Goal: Use online tool/utility: Use online tool/utility

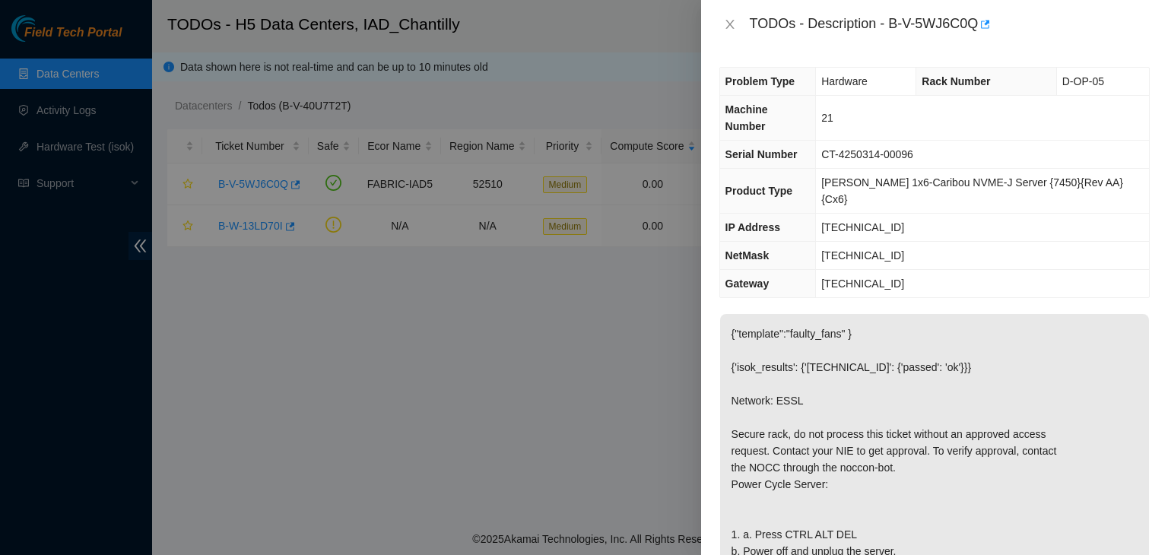
scroll to position [735, 0]
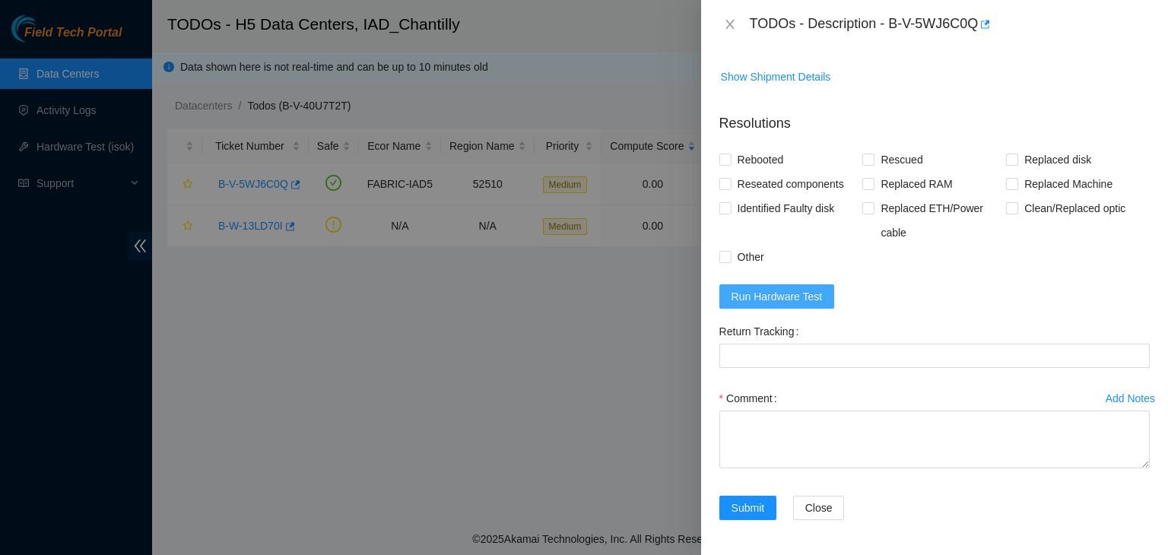
click at [761, 297] on span "Run Hardware Test" at bounding box center [777, 296] width 91 height 17
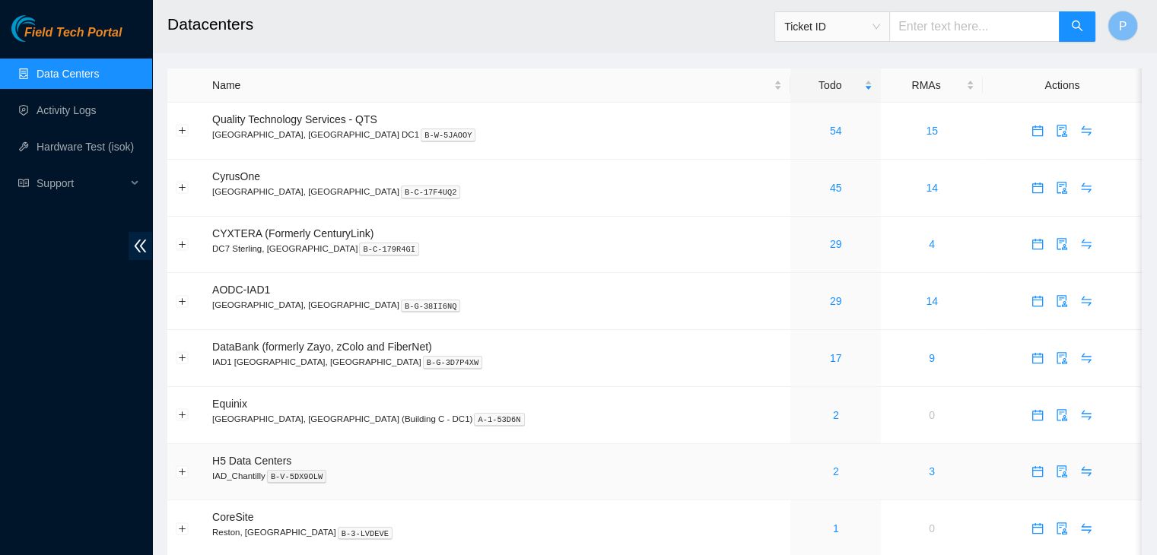
click at [799, 472] on div "2" at bounding box center [836, 471] width 74 height 17
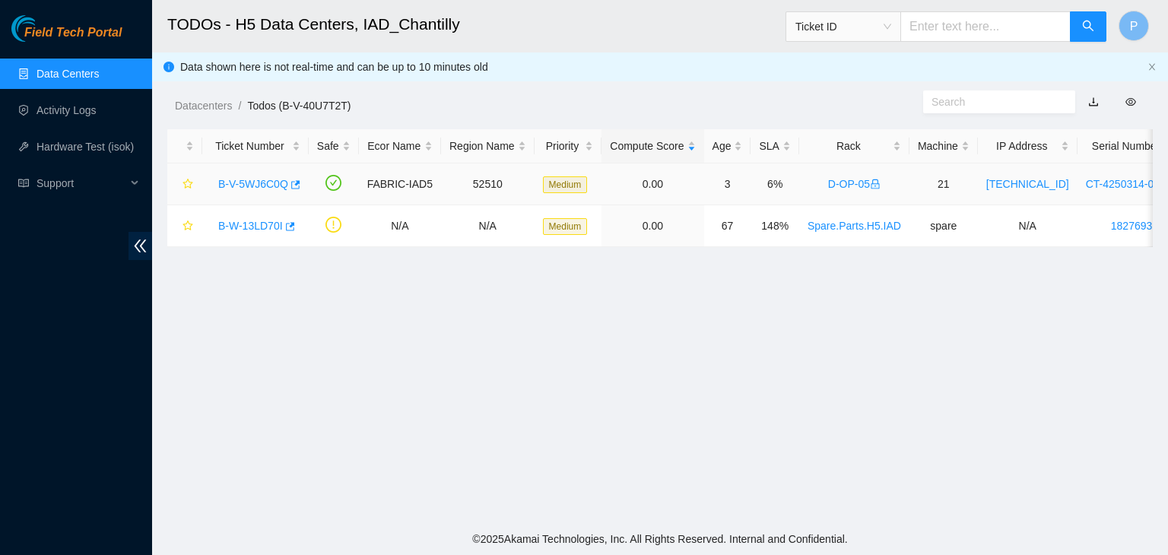
click at [259, 183] on link "B-V-5WJ6C0Q" at bounding box center [253, 184] width 70 height 12
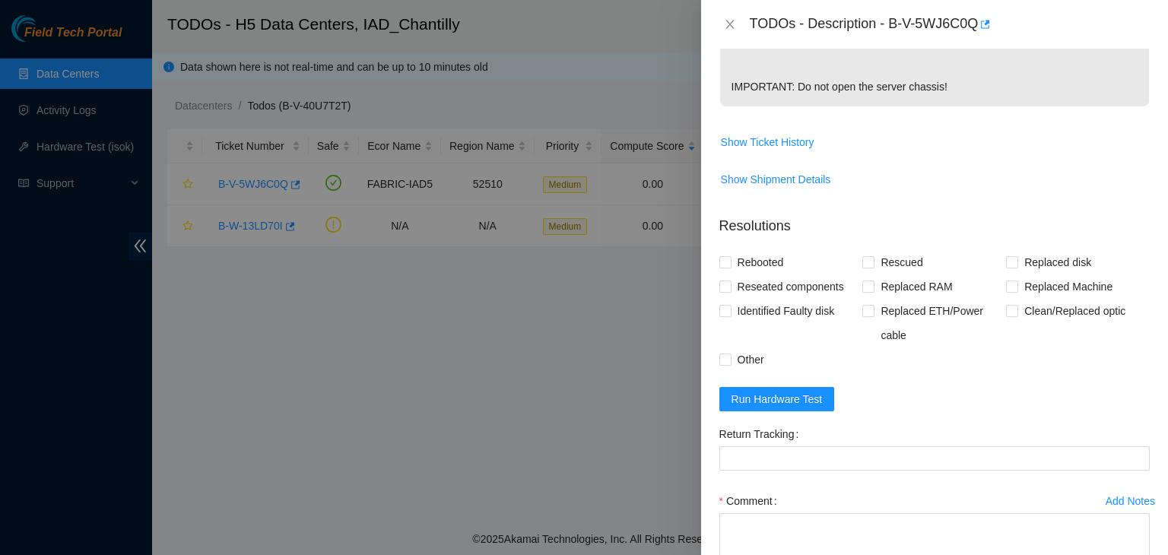
scroll to position [735, 0]
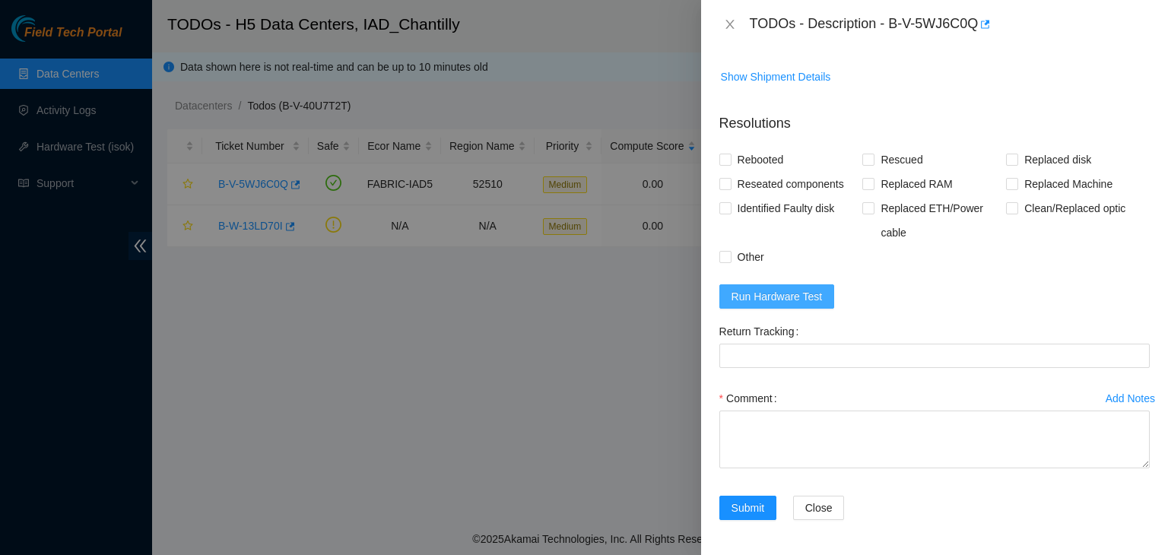
click at [782, 293] on span "Run Hardware Test" at bounding box center [777, 296] width 91 height 17
click at [733, 17] on button "Close" at bounding box center [730, 24] width 21 height 14
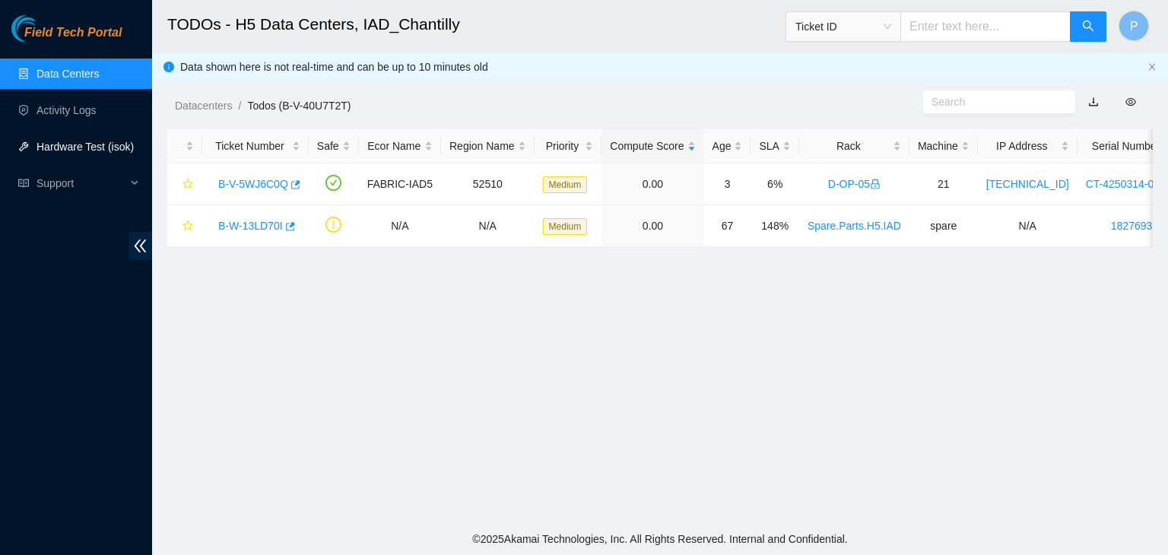
scroll to position [350, 0]
click at [49, 186] on span "Support" at bounding box center [82, 183] width 90 height 30
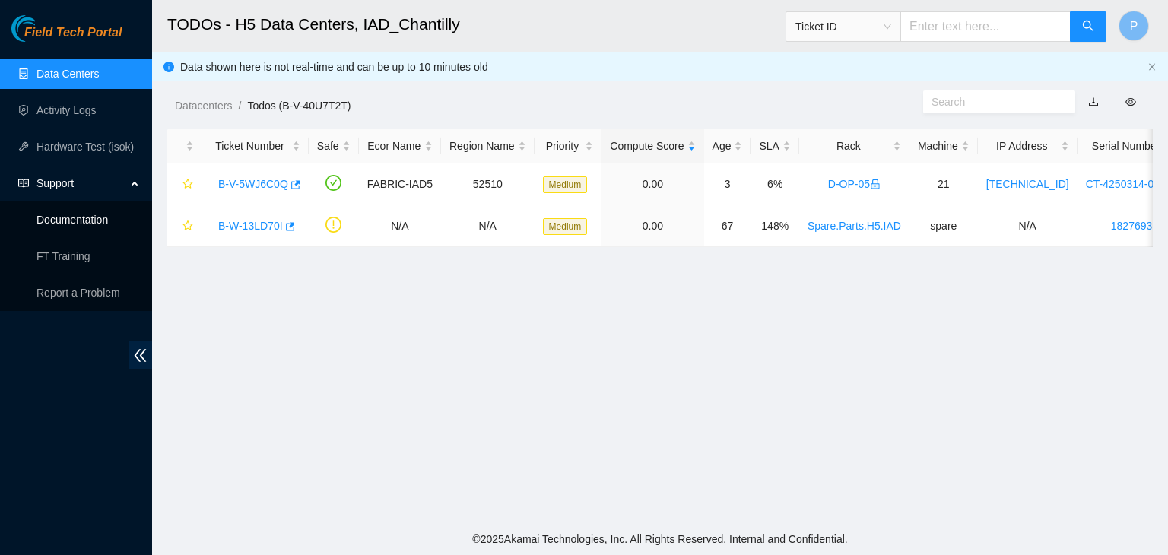
click at [79, 219] on link "Documentation" at bounding box center [73, 220] width 72 height 12
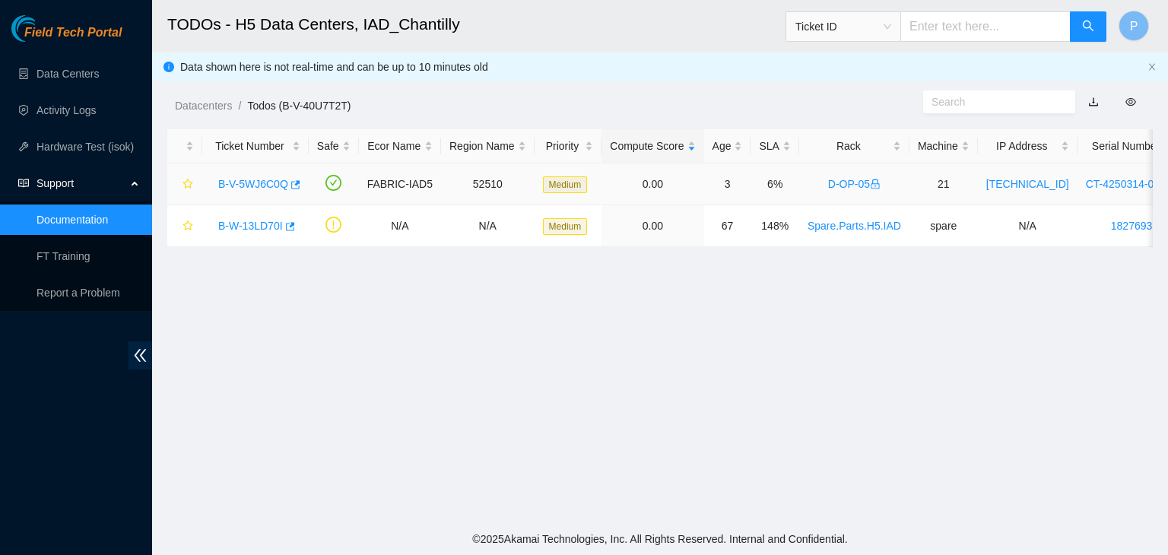
click at [248, 187] on link "B-V-5WJ6C0Q" at bounding box center [253, 184] width 70 height 12
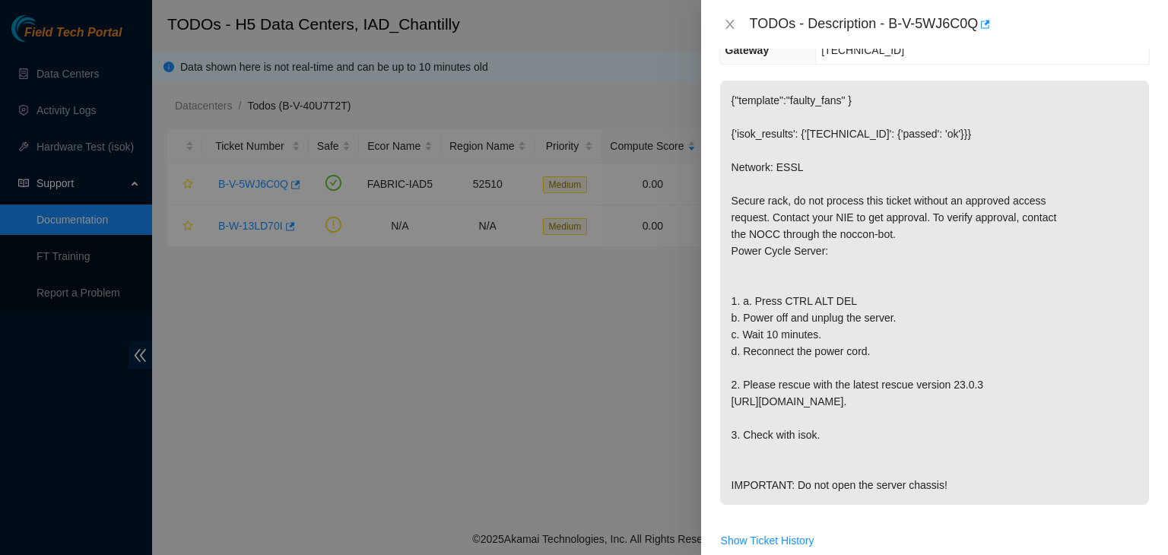
scroll to position [233, 0]
click at [235, 396] on div at bounding box center [584, 277] width 1168 height 555
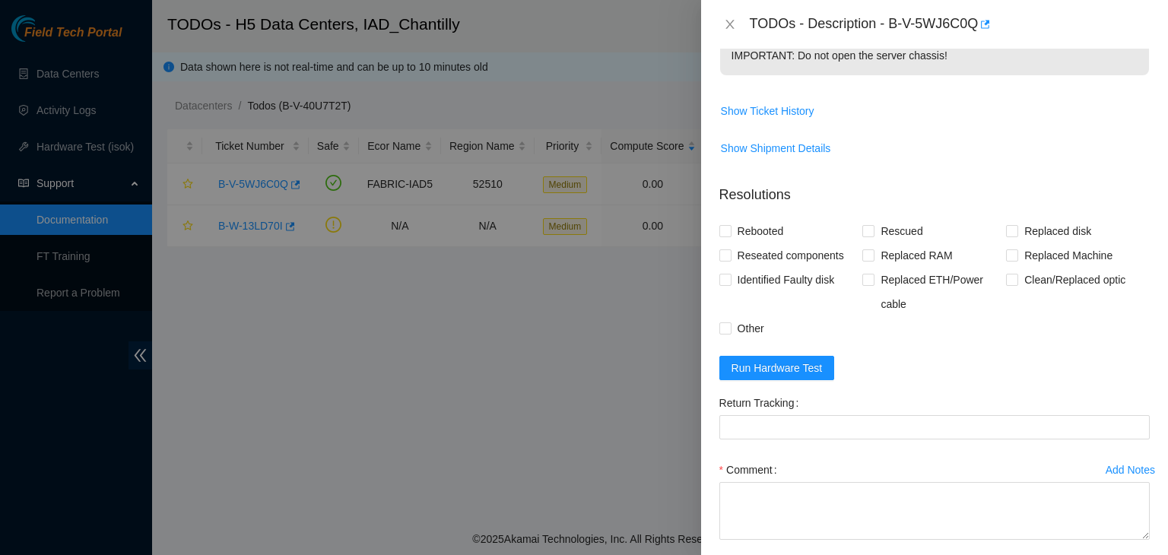
scroll to position [735, 0]
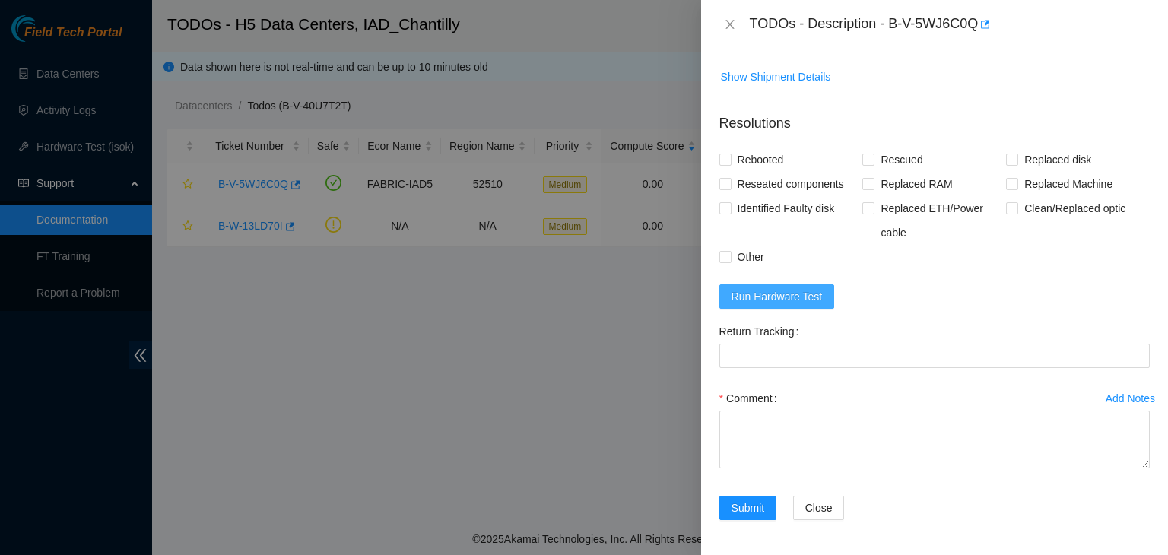
click at [806, 305] on button "Run Hardware Test" at bounding box center [778, 297] width 116 height 24
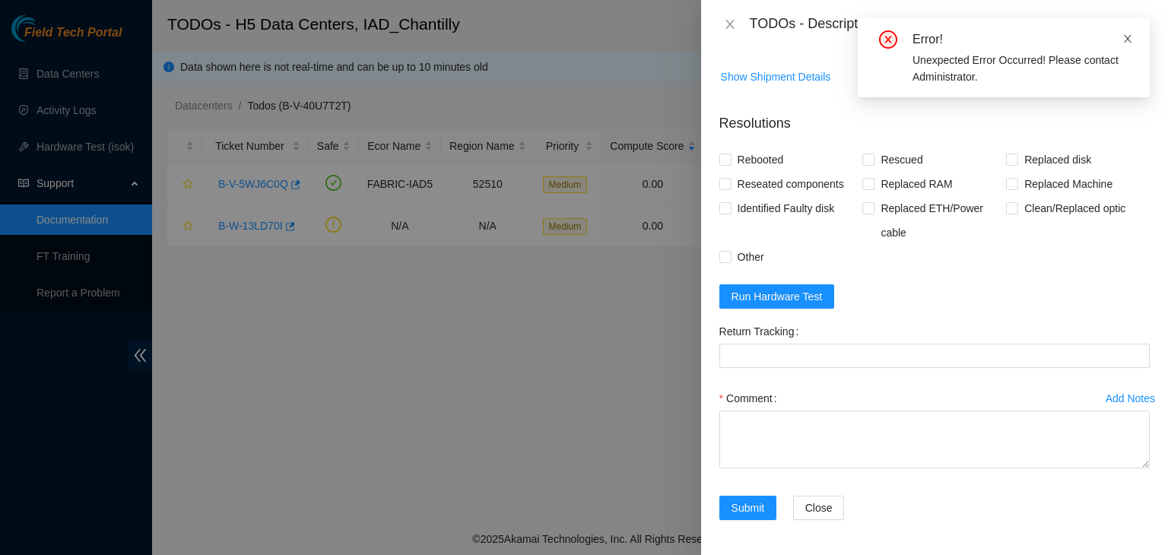
click at [1129, 43] on icon "close" at bounding box center [1128, 38] width 11 height 11
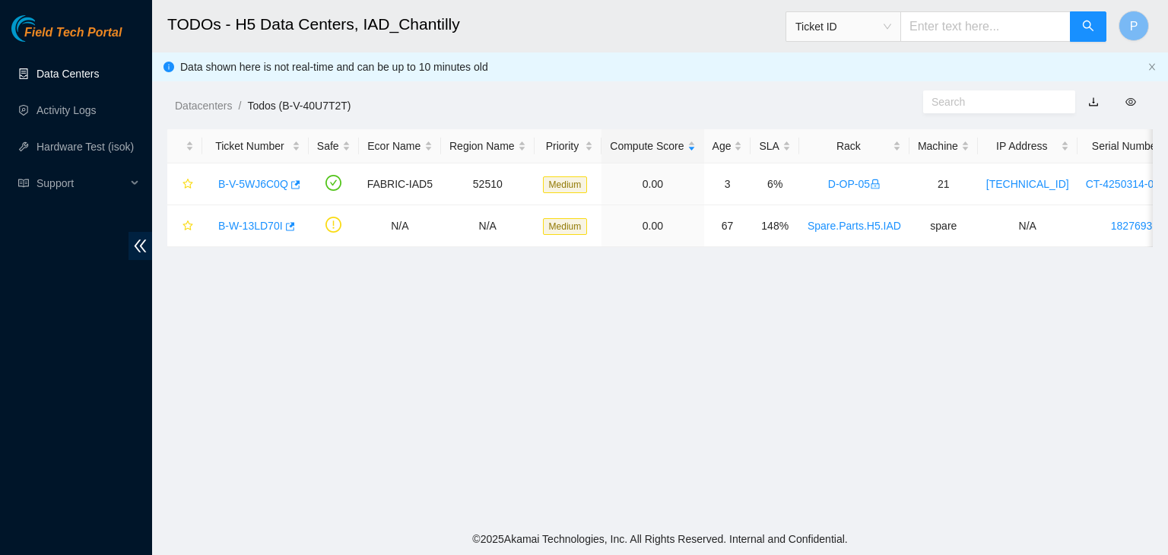
click at [99, 68] on link "Data Centers" at bounding box center [68, 74] width 62 height 12
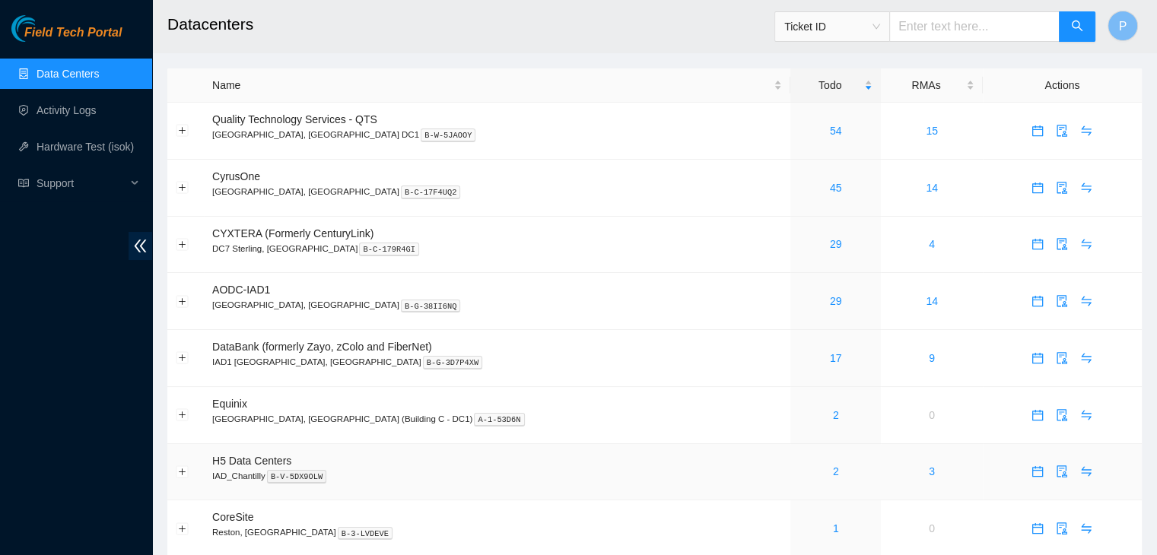
click at [799, 471] on div "2" at bounding box center [836, 471] width 74 height 17
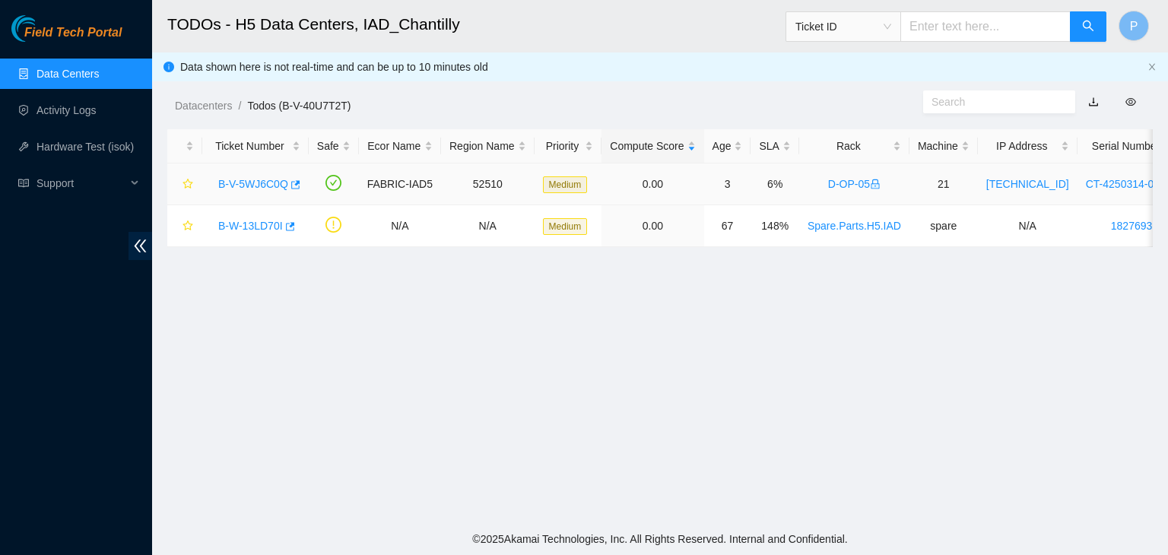
click at [250, 192] on div "B-V-5WJ6C0Q" at bounding box center [256, 184] width 90 height 24
click at [250, 191] on div "B-V-5WJ6C0Q" at bounding box center [256, 184] width 90 height 24
click at [252, 184] on link "B-V-5WJ6C0Q" at bounding box center [253, 184] width 70 height 12
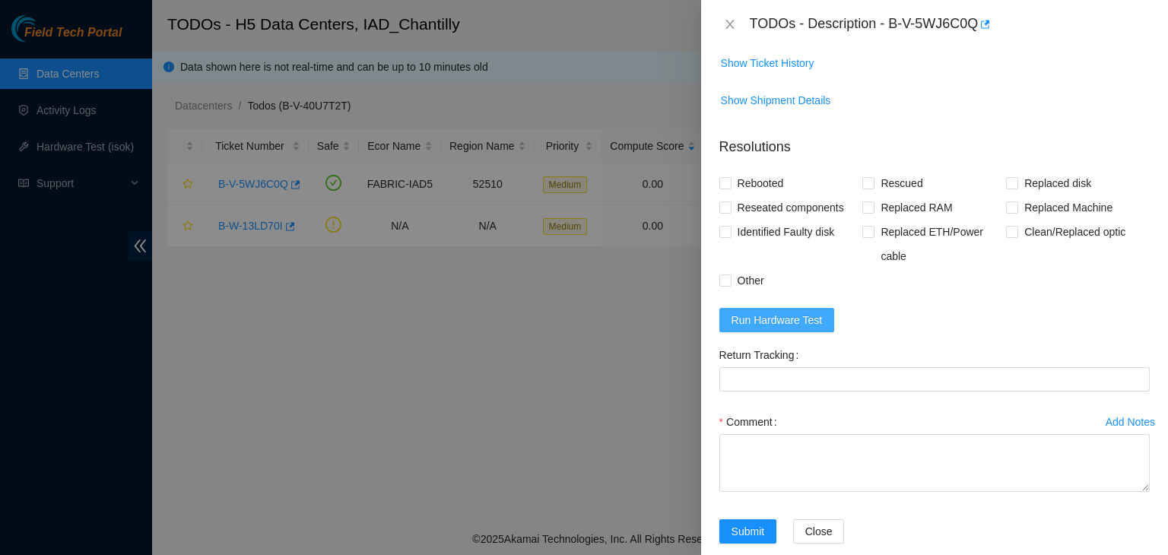
scroll to position [712, 0]
click at [788, 314] on span "Run Hardware Test" at bounding box center [777, 319] width 91 height 17
click at [730, 17] on button "Close" at bounding box center [730, 24] width 21 height 14
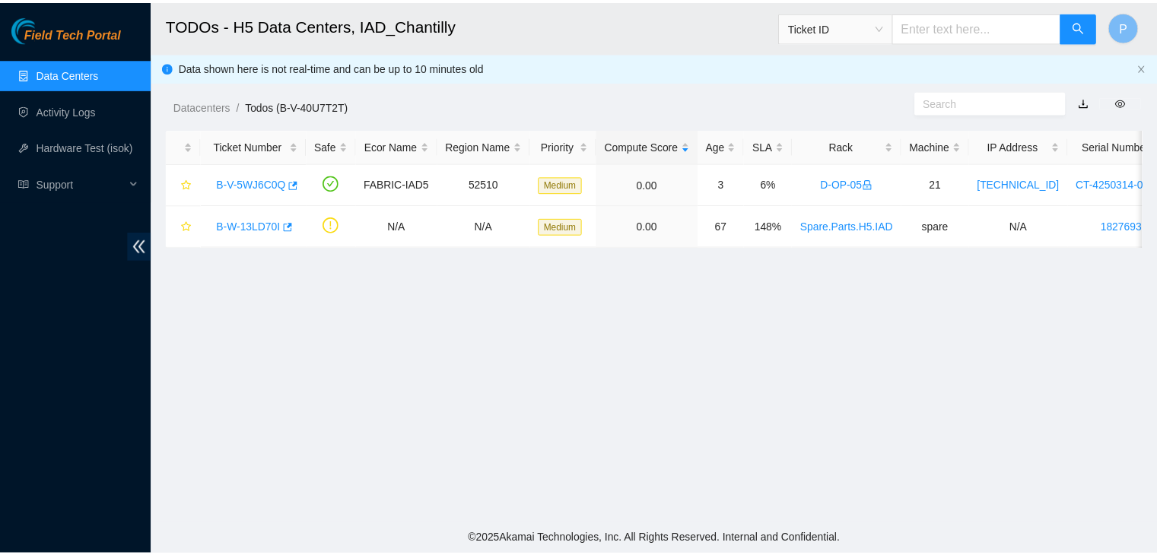
scroll to position [326, 0]
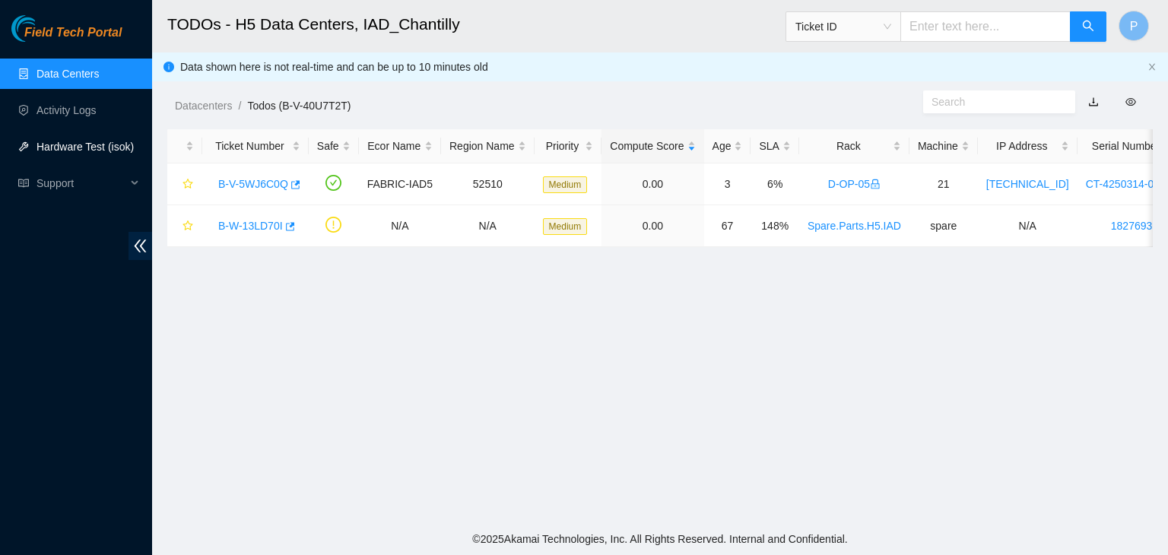
click at [82, 142] on link "Hardware Test (isok)" at bounding box center [85, 147] width 97 height 12
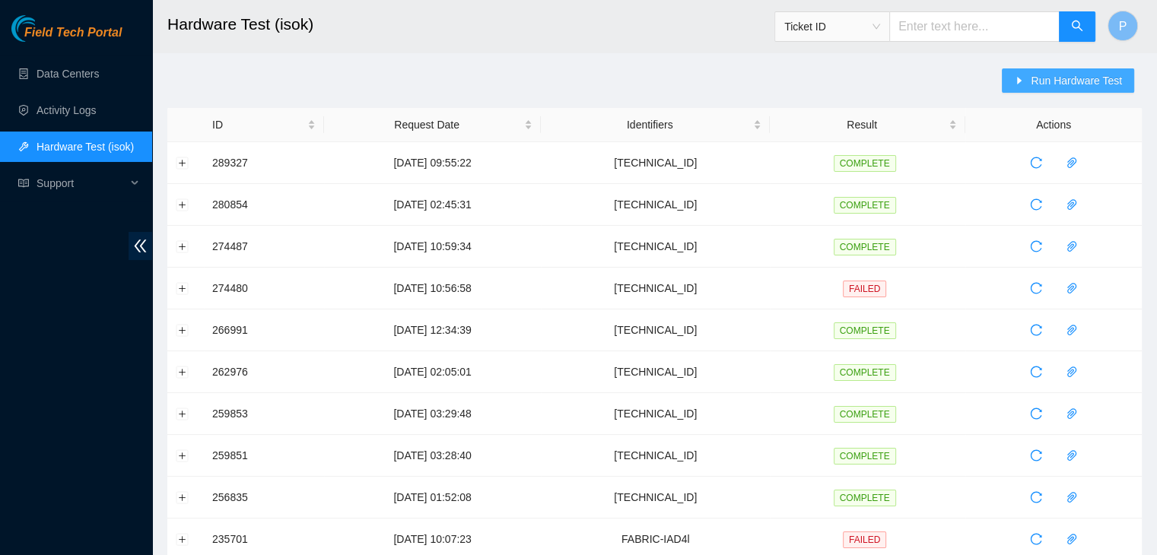
click at [1039, 80] on span "Run Hardware Test" at bounding box center [1076, 80] width 91 height 17
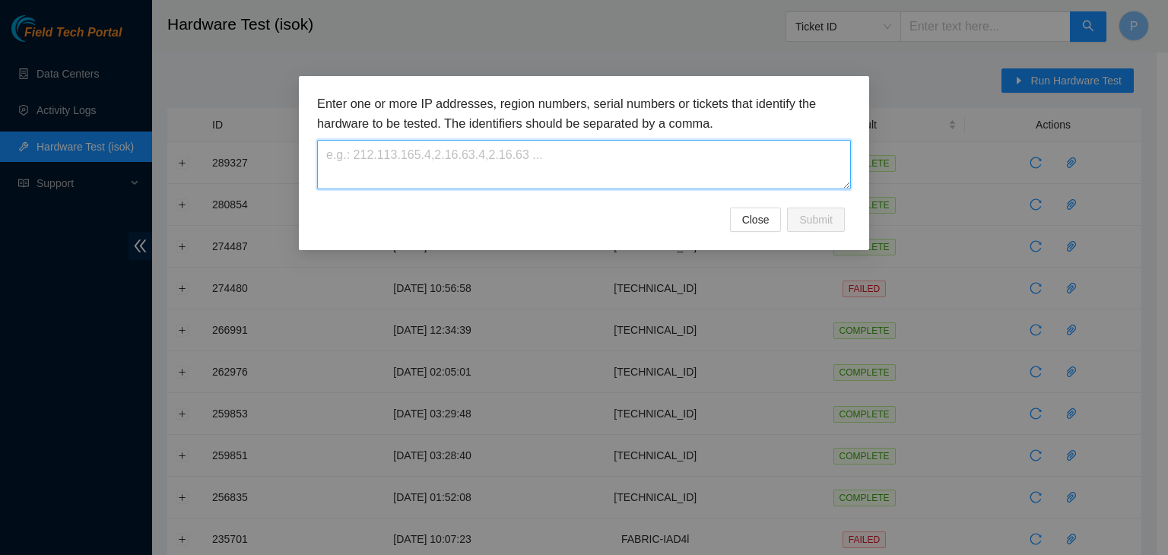
click at [596, 147] on textarea at bounding box center [584, 164] width 534 height 49
paste textarea "[TECHNICAL_ID]"
type textarea "[TECHNICAL_ID]"
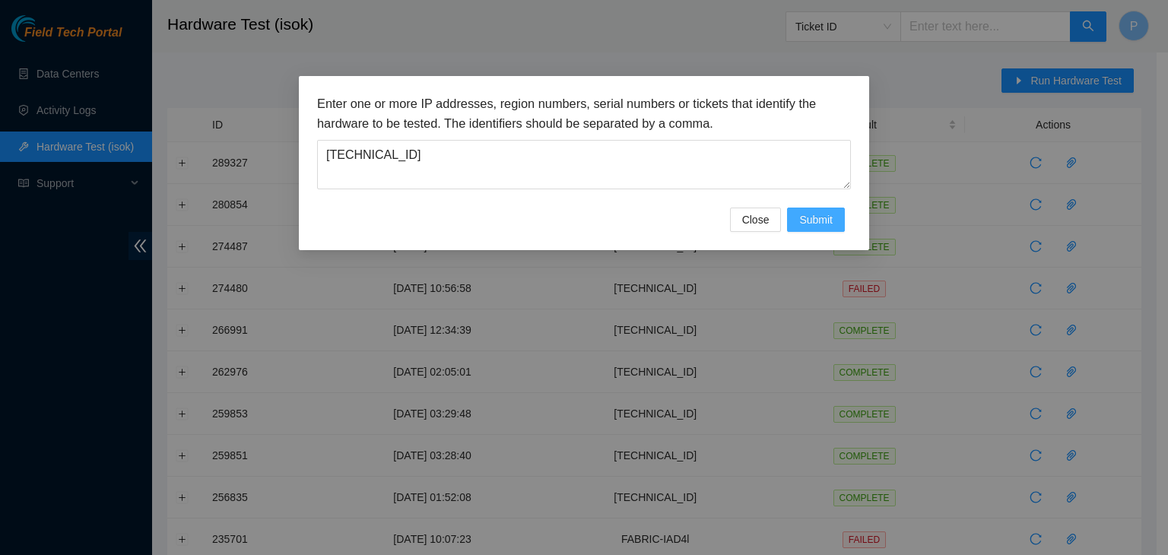
click at [822, 224] on span "Submit" at bounding box center [816, 219] width 33 height 17
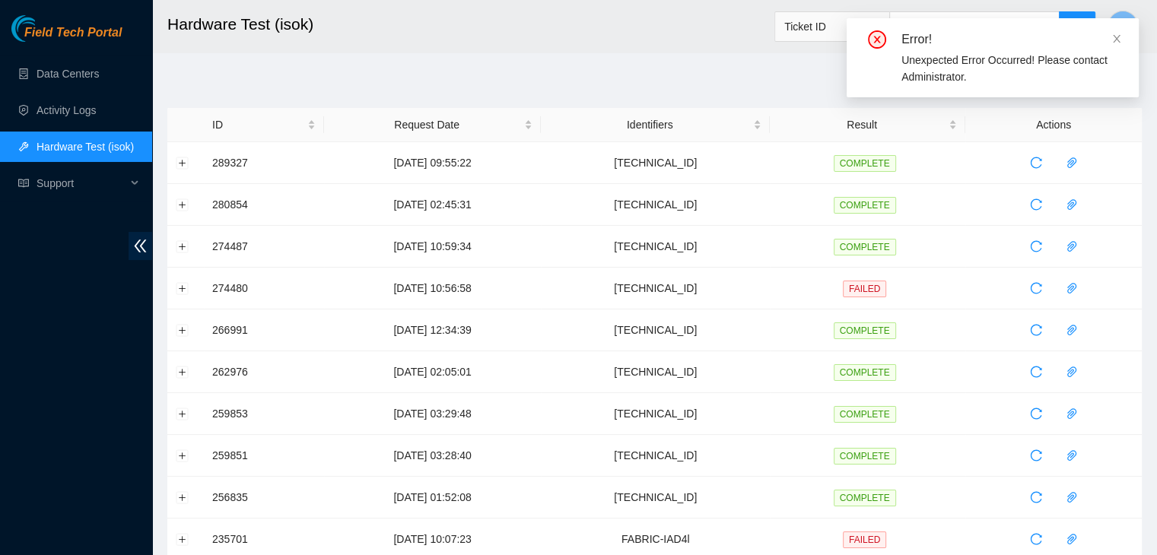
click at [1108, 43] on div "Error!" at bounding box center [1010, 39] width 219 height 18
click at [1111, 42] on icon "close" at bounding box center [1116, 38] width 11 height 11
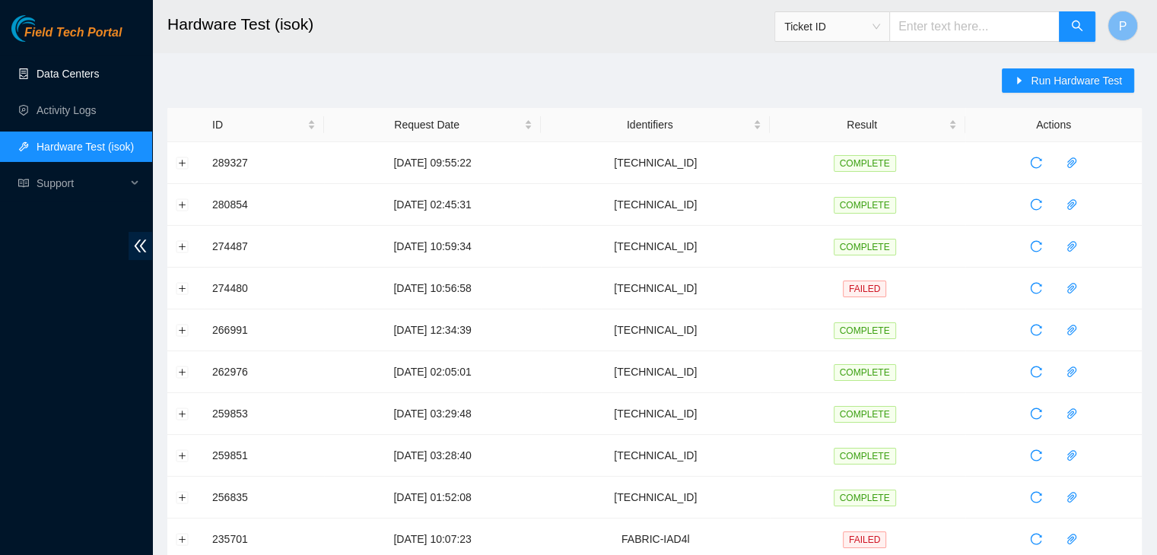
click at [99, 71] on link "Data Centers" at bounding box center [68, 74] width 62 height 12
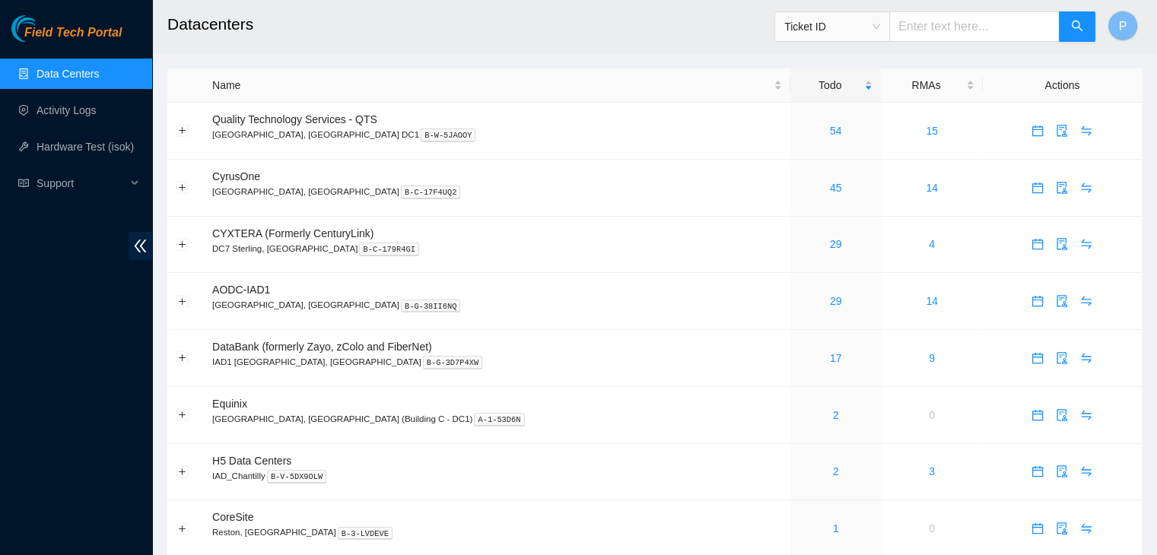
click at [106, 434] on div "Field Tech Portal Data Centers Activity Logs Hardware Test (isok) Support" at bounding box center [76, 285] width 152 height 540
